Goal: Transaction & Acquisition: Purchase product/service

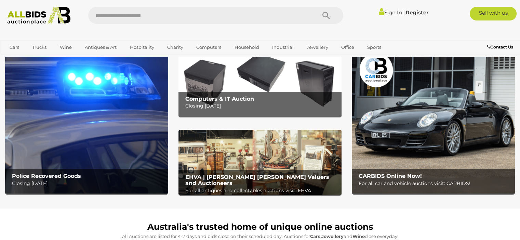
scroll to position [103, 0]
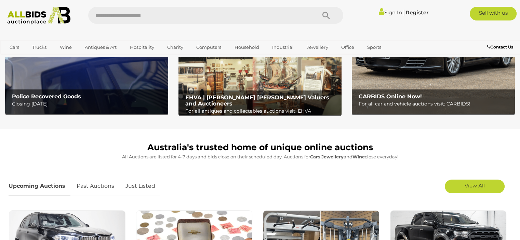
click at [51, 98] on b "Police Recovered Goods" at bounding box center [46, 96] width 69 height 6
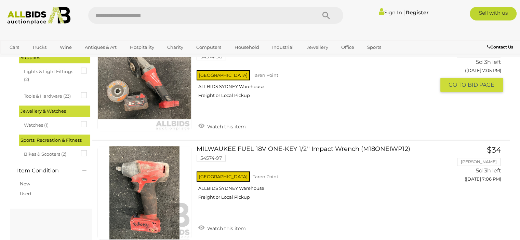
scroll to position [692, 0]
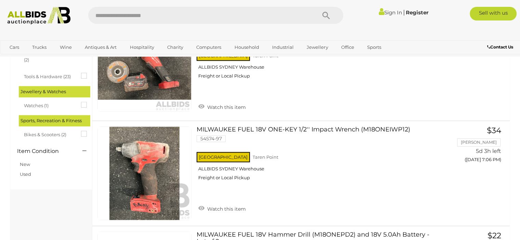
click at [259, 33] on div at bounding box center [260, 33] width 520 height 14
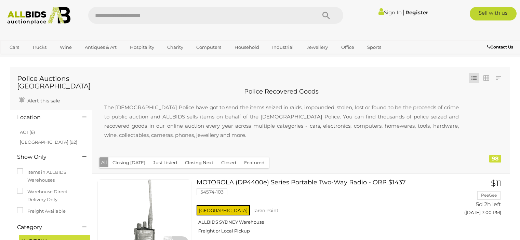
scroll to position [692, 0]
